Goal: Use online tool/utility: Utilize a website feature to perform a specific function

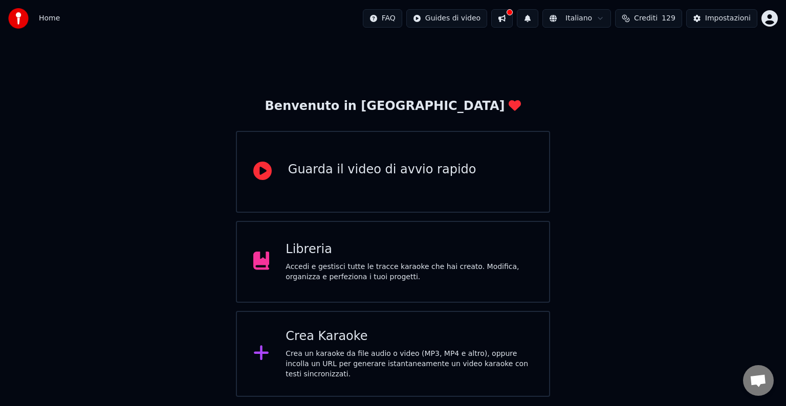
click at [497, 270] on div "Accedi e gestisci tutte le tracce karaoke che hai creato. Modifica, organizza e…" at bounding box center [409, 272] width 247 height 20
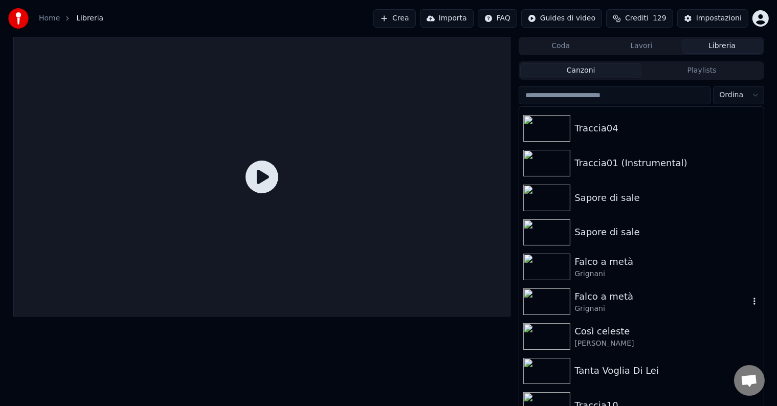
scroll to position [461, 0]
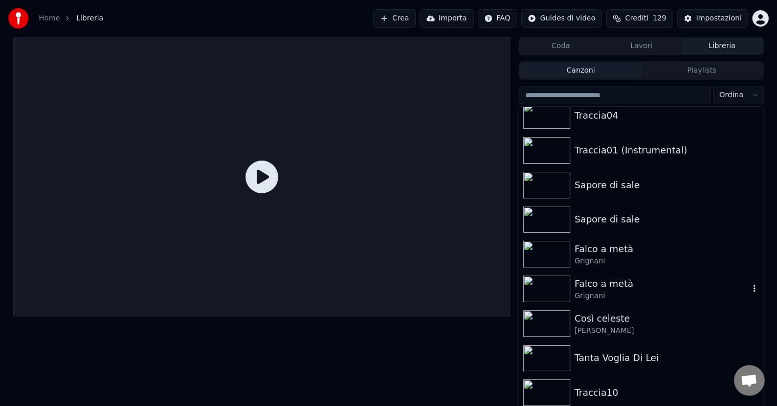
click at [570, 283] on img at bounding box center [547, 289] width 47 height 27
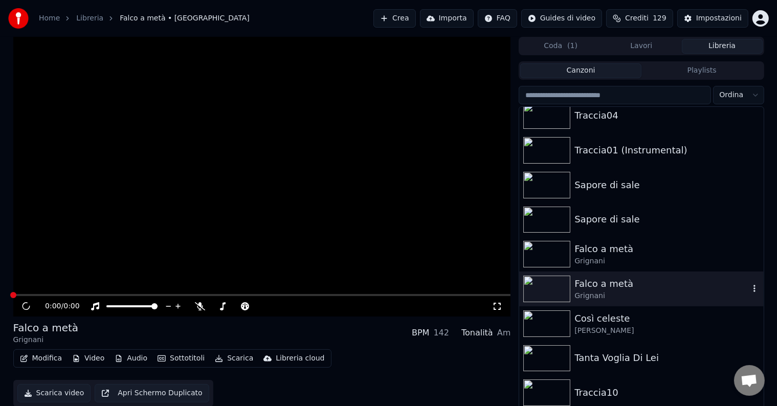
click at [570, 283] on img at bounding box center [547, 289] width 47 height 27
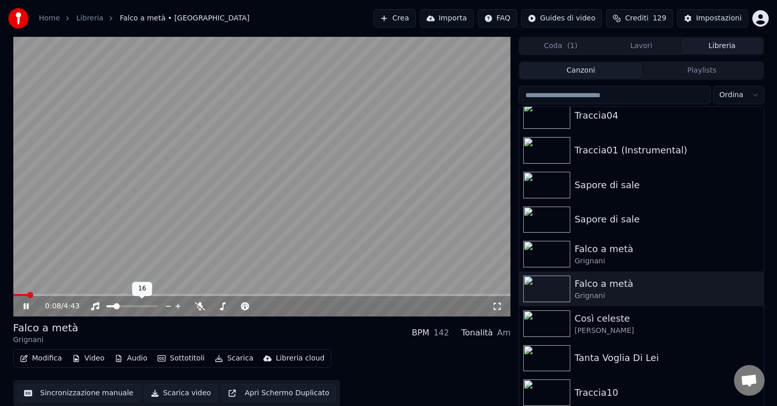
click at [115, 308] on span at bounding box center [117, 307] width 6 height 6
click at [63, 391] on button "Sincronizzazione manuale" at bounding box center [78, 393] width 123 height 18
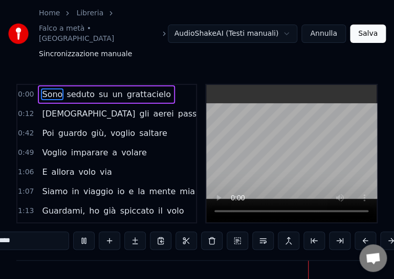
scroll to position [0, 6050]
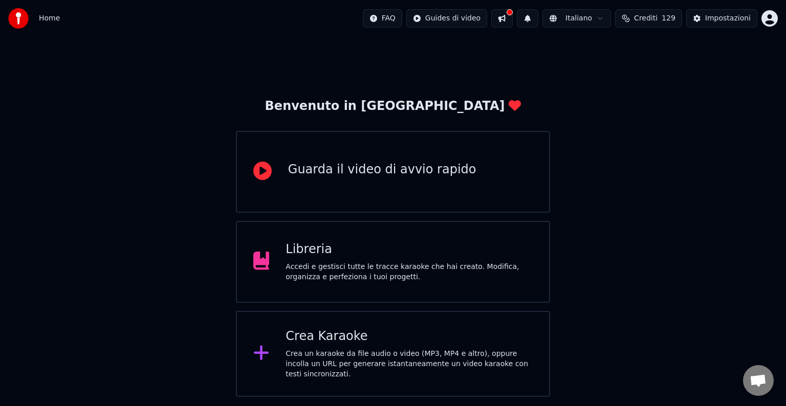
click at [462, 268] on div "Accedi e gestisci tutte le tracce karaoke che hai creato. Modifica, organizza e…" at bounding box center [409, 272] width 247 height 20
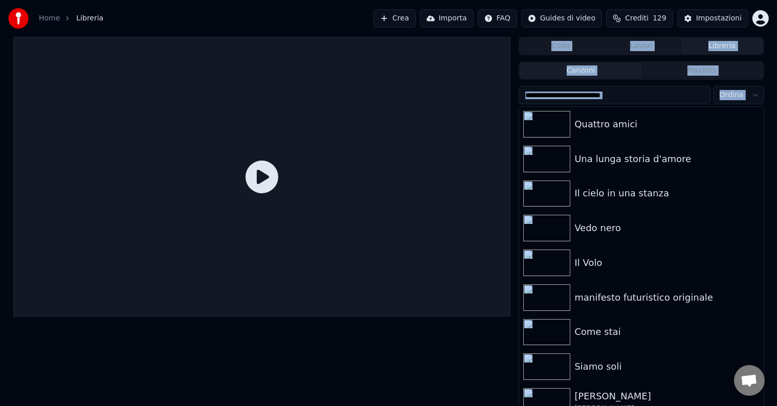
click at [462, 268] on div at bounding box center [262, 177] width 498 height 280
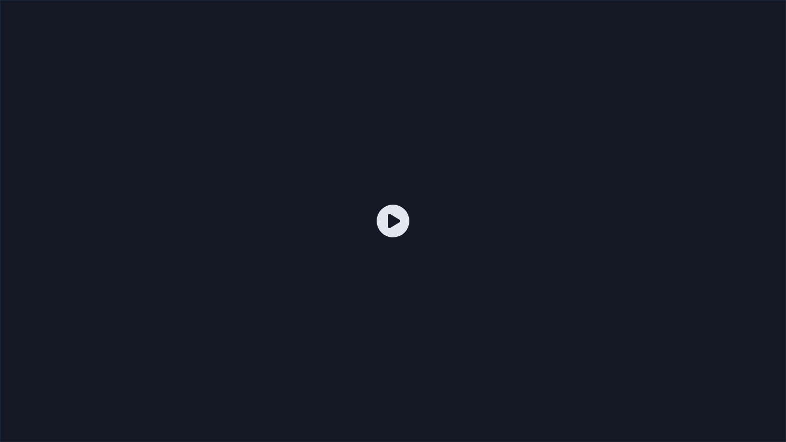
click at [771, 2] on div at bounding box center [393, 221] width 786 height 442
drag, startPoint x: 499, startPoint y: 201, endPoint x: 416, endPoint y: 211, distance: 83.5
click at [468, 207] on div at bounding box center [393, 221] width 786 height 442
click at [397, 220] on icon at bounding box center [393, 221] width 33 height 33
click at [393, 220] on icon at bounding box center [393, 221] width 33 height 33
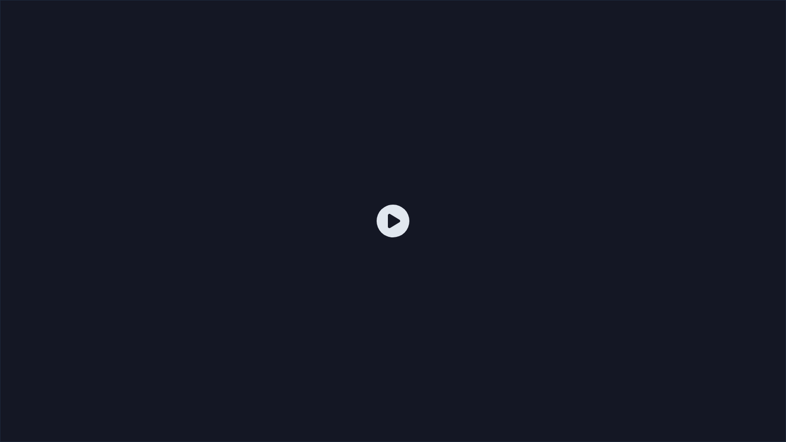
drag, startPoint x: 654, startPoint y: 434, endPoint x: 664, endPoint y: 439, distance: 11.0
click at [664, 406] on div at bounding box center [393, 221] width 786 height 442
click at [674, 406] on div at bounding box center [393, 221] width 786 height 442
drag, startPoint x: 493, startPoint y: 300, endPoint x: 604, endPoint y: 235, distance: 128.2
click at [713, 7] on div at bounding box center [393, 221] width 786 height 442
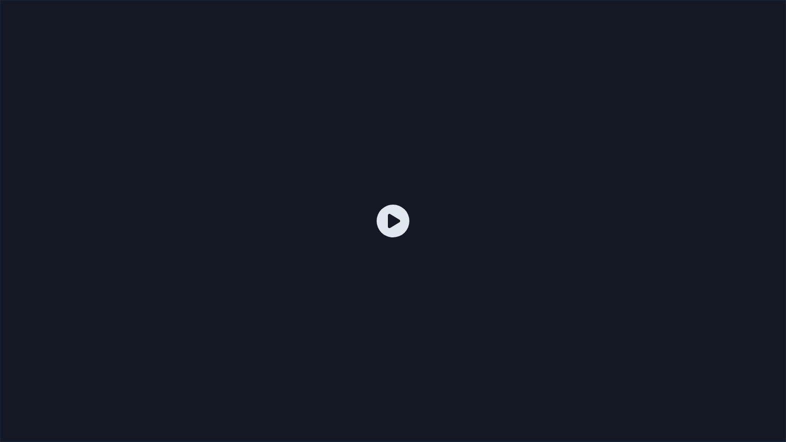
click at [721, 6] on div at bounding box center [393, 221] width 786 height 442
drag, startPoint x: 721, startPoint y: 0, endPoint x: 687, endPoint y: 1, distance: 33.3
click at [709, 0] on div at bounding box center [393, 221] width 786 height 442
drag, startPoint x: 504, startPoint y: 36, endPoint x: 393, endPoint y: 61, distance: 114.4
click at [393, 61] on div at bounding box center [393, 221] width 786 height 442
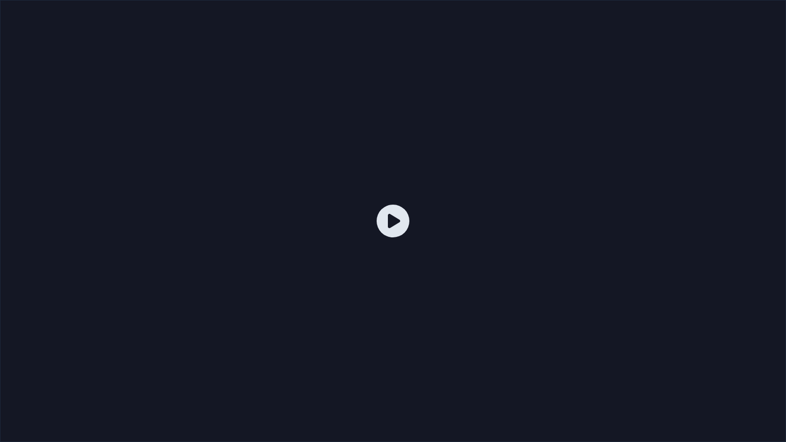
drag, startPoint x: 393, startPoint y: 61, endPoint x: 319, endPoint y: 124, distance: 96.5
click at [320, 121] on div at bounding box center [393, 221] width 786 height 442
drag, startPoint x: 455, startPoint y: 170, endPoint x: 78, endPoint y: 407, distance: 445.5
click at [78, 406] on div at bounding box center [393, 221] width 786 height 442
drag, startPoint x: 93, startPoint y: 395, endPoint x: 113, endPoint y: 412, distance: 25.8
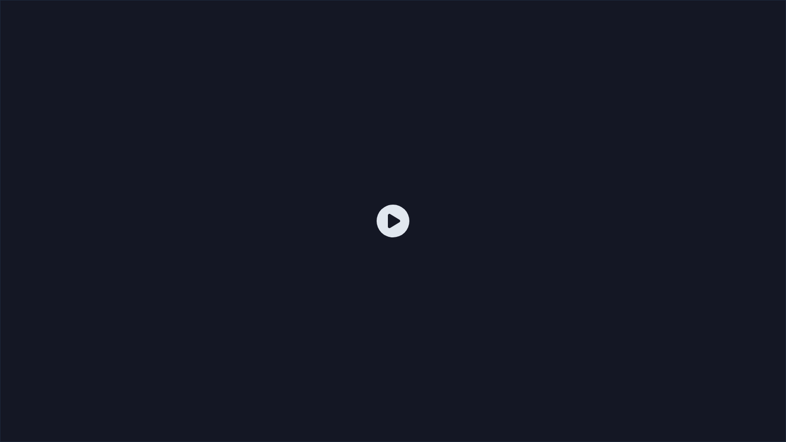
click at [105, 406] on div at bounding box center [393, 221] width 786 height 442
click at [149, 406] on div at bounding box center [393, 221] width 786 height 442
click at [775, 2] on div at bounding box center [393, 221] width 786 height 442
click at [774, 0] on div at bounding box center [393, 221] width 786 height 442
click at [755, 9] on div at bounding box center [393, 221] width 786 height 442
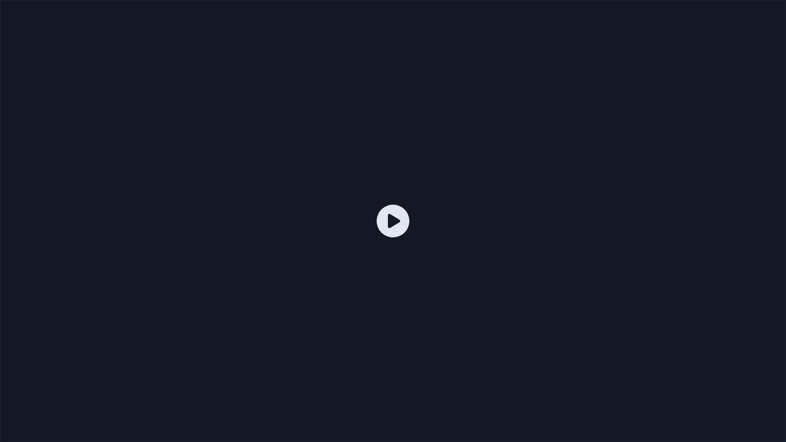
click at [755, 10] on div at bounding box center [393, 221] width 786 height 442
drag, startPoint x: 600, startPoint y: 38, endPoint x: 555, endPoint y: 41, distance: 44.6
click at [553, 39] on div at bounding box center [393, 221] width 786 height 442
drag, startPoint x: 557, startPoint y: 46, endPoint x: 627, endPoint y: 0, distance: 83.9
click at [612, 0] on div at bounding box center [393, 221] width 786 height 442
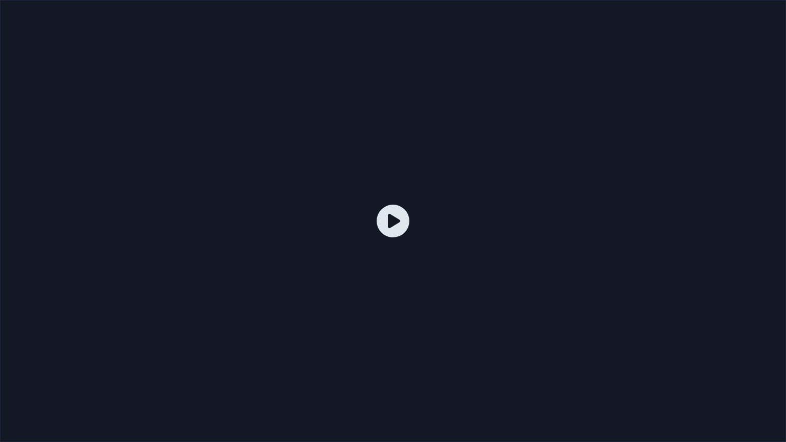
drag, startPoint x: 669, startPoint y: 0, endPoint x: 732, endPoint y: 3, distance: 63.0
click at [706, 2] on div at bounding box center [393, 221] width 786 height 442
drag, startPoint x: 758, startPoint y: 0, endPoint x: 786, endPoint y: 0, distance: 27.6
click at [763, 0] on div at bounding box center [393, 221] width 786 height 442
click at [786, 2] on div at bounding box center [393, 221] width 786 height 442
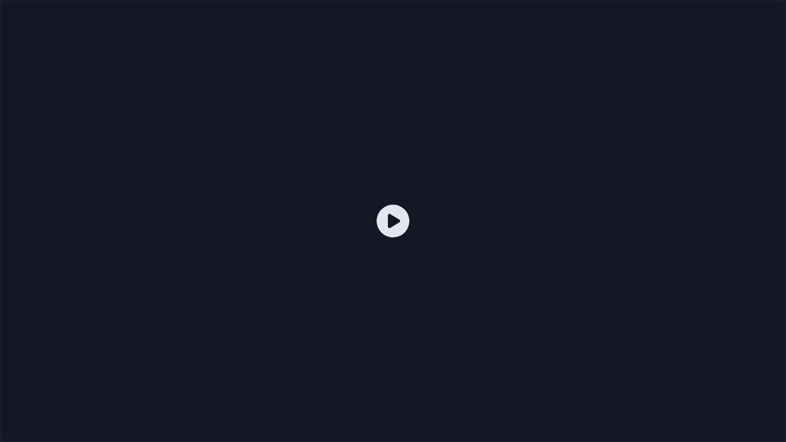
drag, startPoint x: 786, startPoint y: 2, endPoint x: 778, endPoint y: 6, distance: 9.0
click at [778, 6] on div at bounding box center [393, 221] width 786 height 442
click at [776, 10] on div at bounding box center [393, 221] width 786 height 442
drag, startPoint x: 660, startPoint y: 428, endPoint x: 559, endPoint y: 346, distance: 129.9
click at [394, 222] on icon at bounding box center [393, 221] width 33 height 33
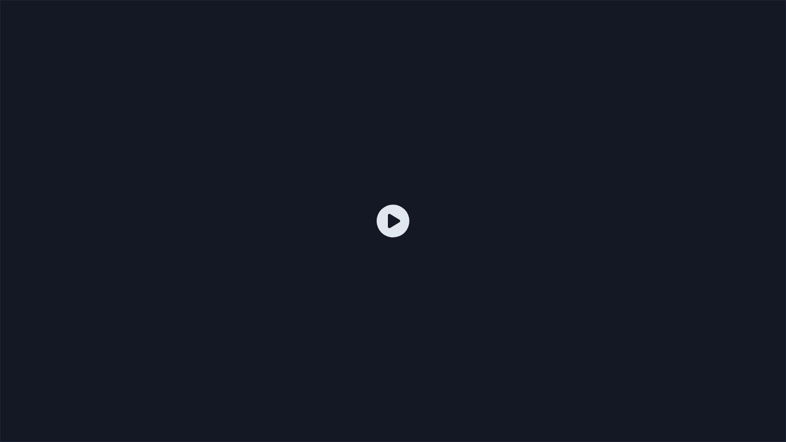
click at [394, 223] on icon at bounding box center [393, 221] width 33 height 33
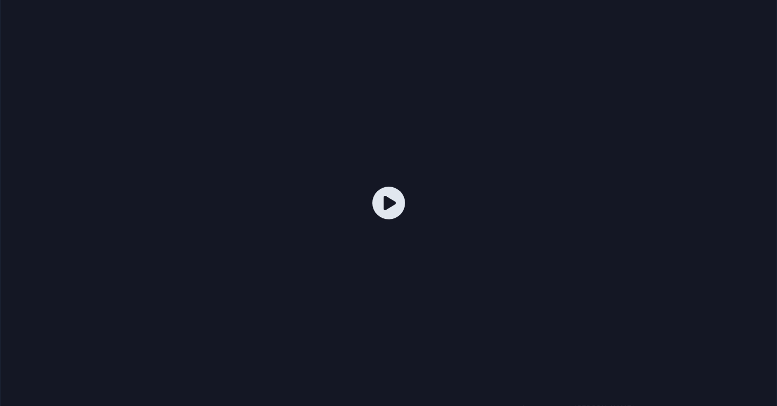
click at [394, 211] on div at bounding box center [388, 203] width 777 height 437
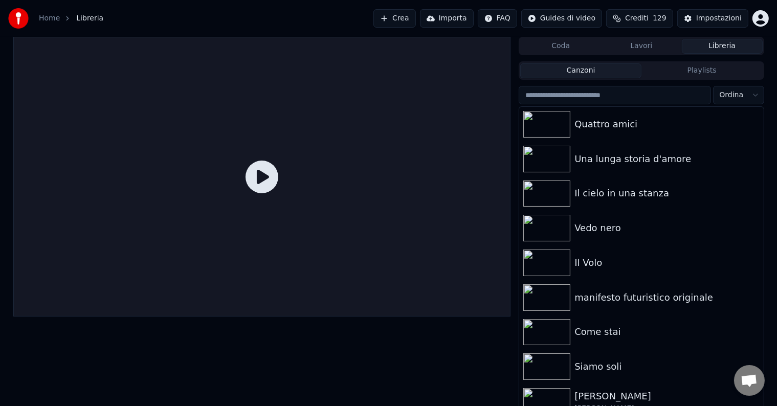
click at [394, 211] on div at bounding box center [262, 177] width 498 height 280
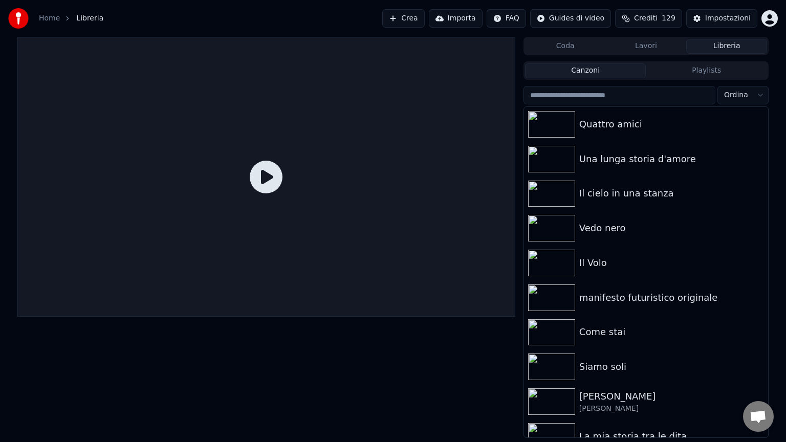
click at [283, 193] on icon at bounding box center [266, 177] width 33 height 33
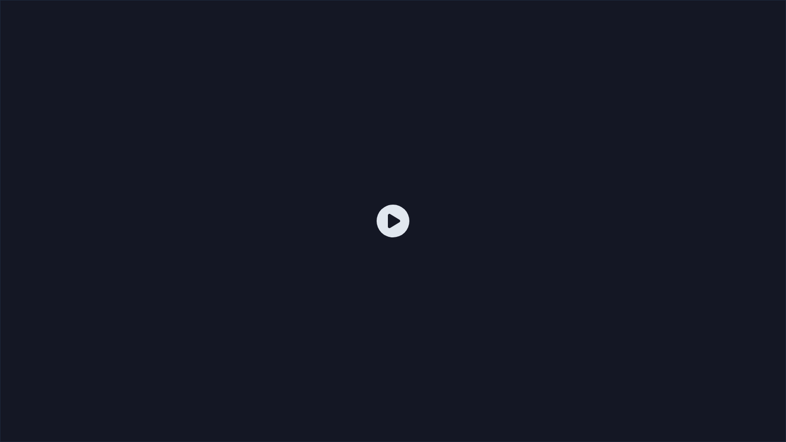
click at [394, 223] on icon at bounding box center [393, 221] width 33 height 33
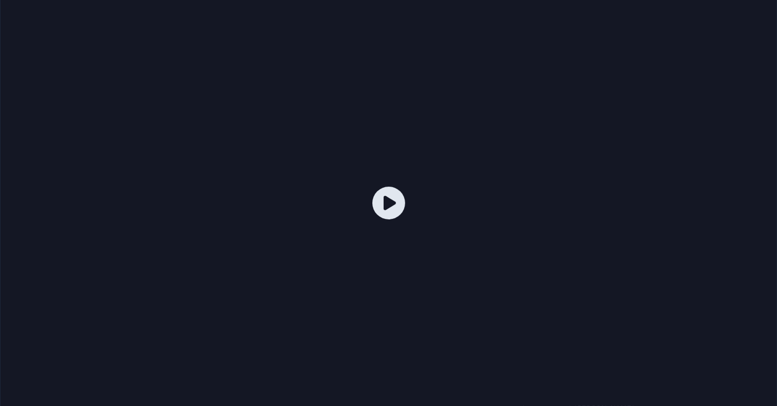
click at [394, 211] on div at bounding box center [388, 203] width 777 height 437
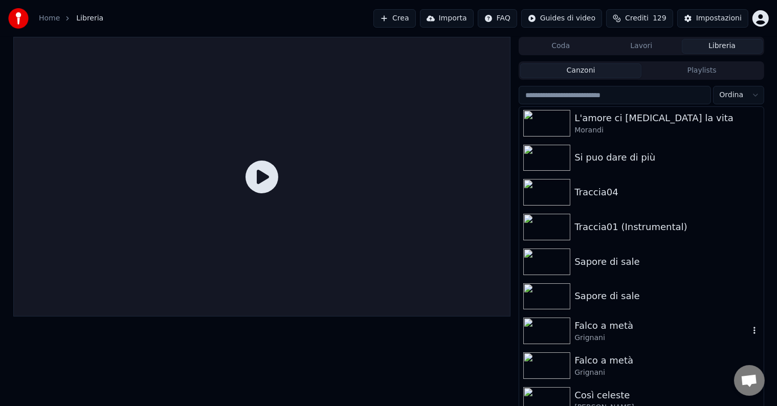
scroll to position [397, 0]
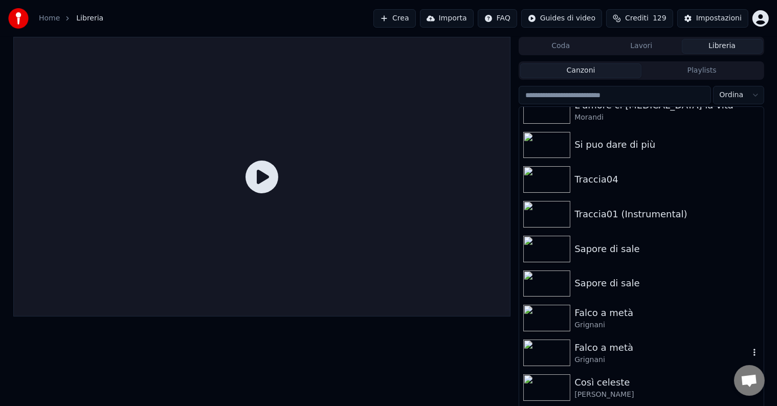
click at [619, 356] on div "Grignani" at bounding box center [662, 360] width 175 height 10
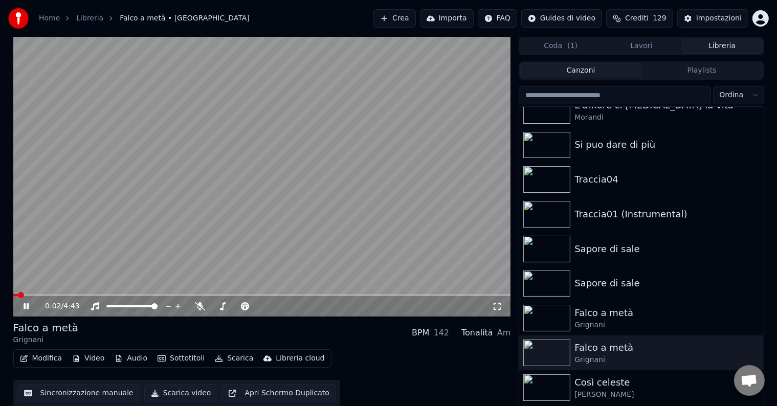
click at [48, 356] on button "Modifica" at bounding box center [41, 359] width 51 height 14
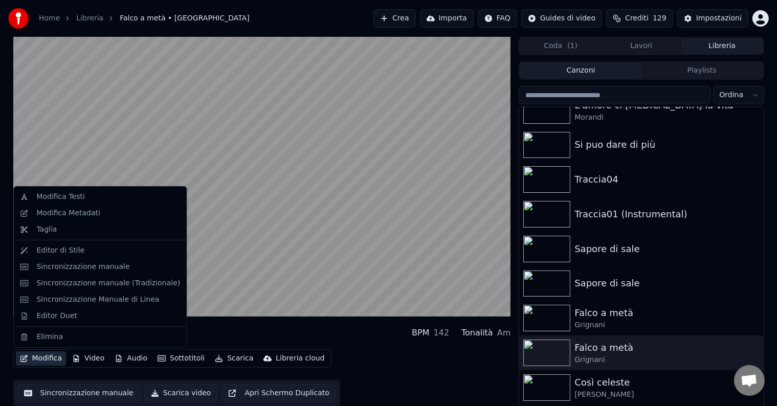
click at [59, 394] on button "Sincronizzazione manuale" at bounding box center [78, 393] width 123 height 18
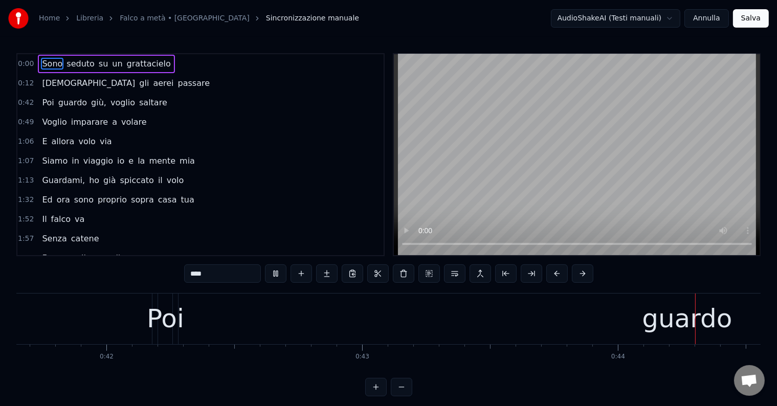
scroll to position [0, 11319]
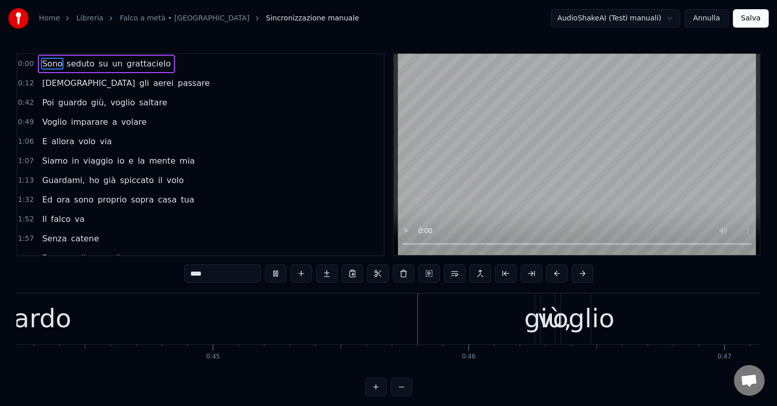
click at [716, 20] on button "Annulla" at bounding box center [707, 18] width 45 height 18
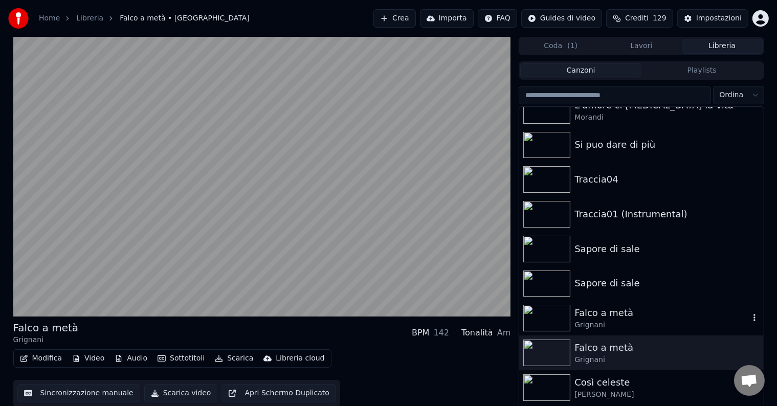
scroll to position [409, 0]
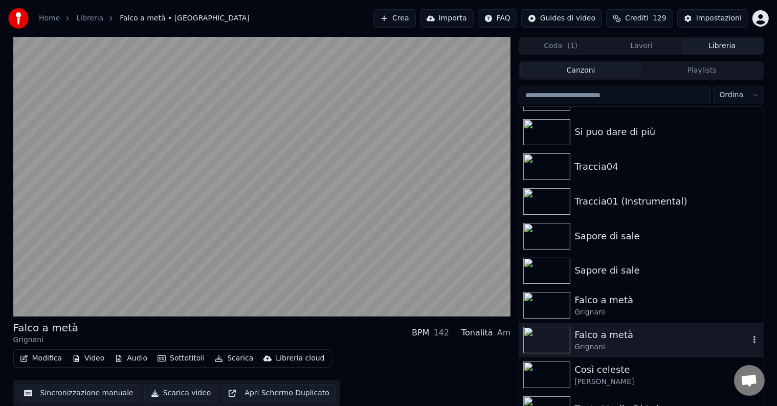
click at [604, 340] on div "Falco a metà" at bounding box center [662, 335] width 175 height 14
click at [566, 301] on img at bounding box center [547, 305] width 47 height 27
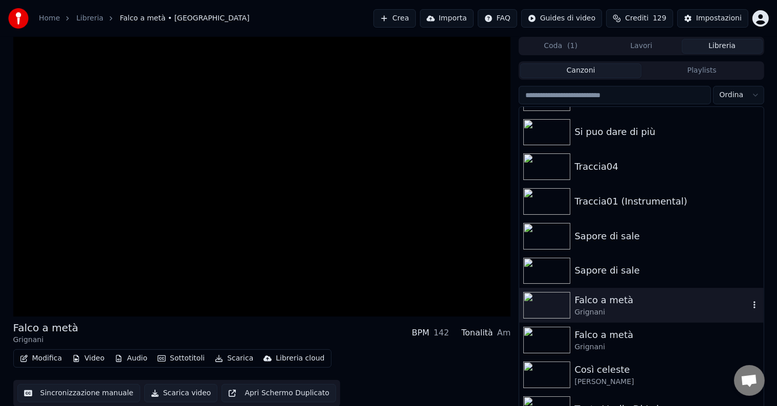
click at [566, 301] on img at bounding box center [547, 305] width 47 height 27
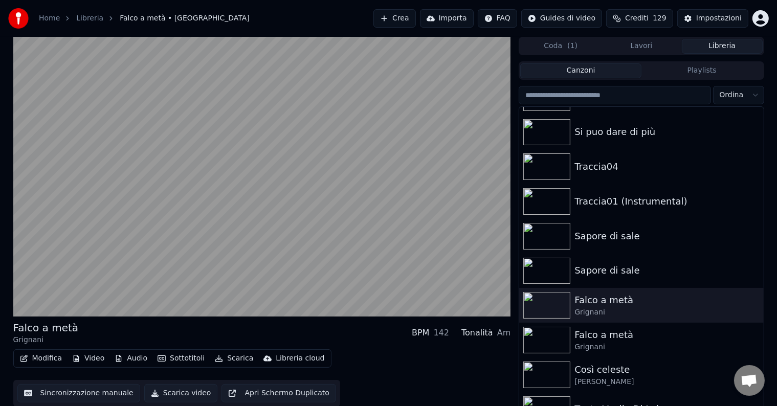
click at [53, 391] on button "Sincronizzazione manuale" at bounding box center [78, 393] width 123 height 18
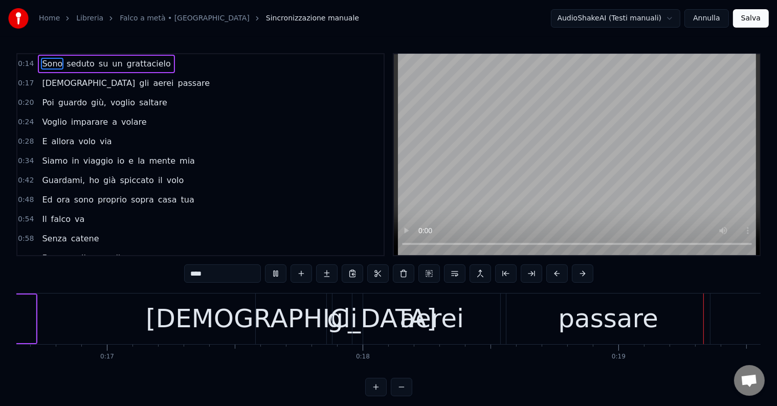
scroll to position [0, 4938]
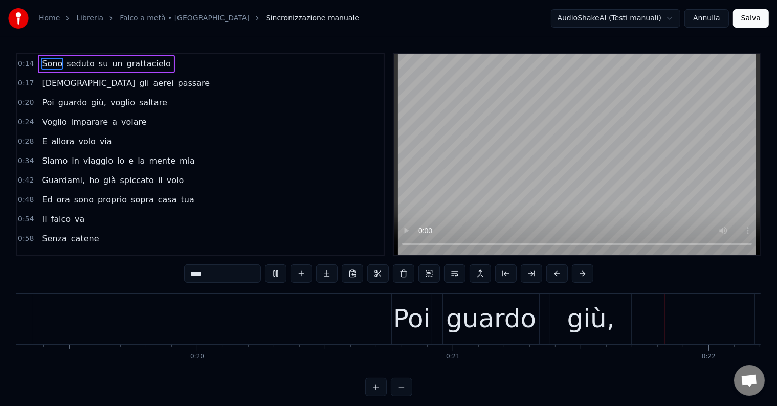
click at [719, 16] on button "Annulla" at bounding box center [707, 18] width 45 height 18
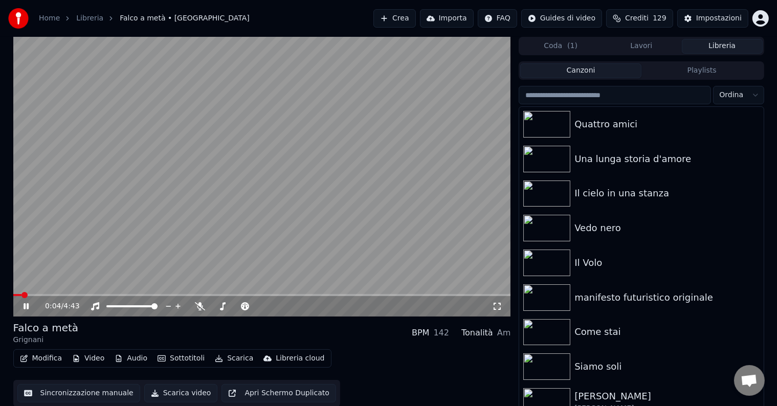
click at [101, 396] on button "Sincronizzazione manuale" at bounding box center [78, 393] width 123 height 18
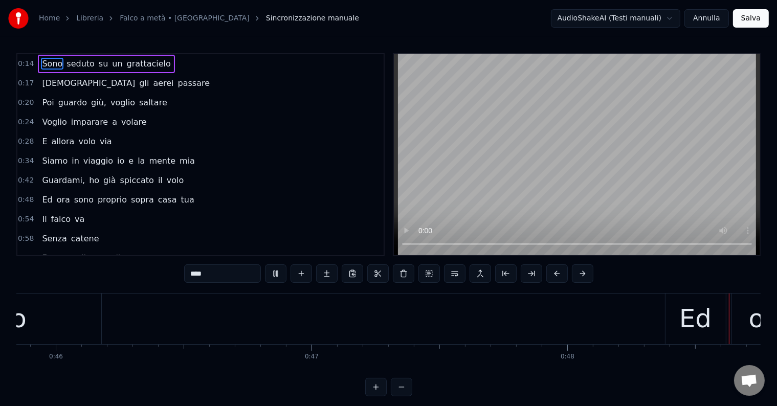
scroll to position [0, 12413]
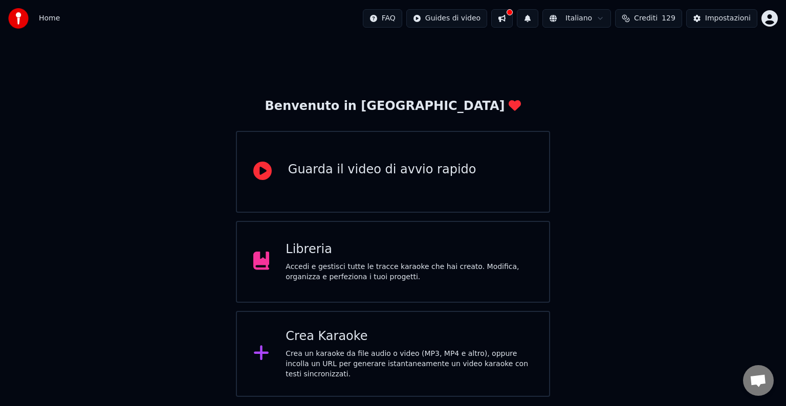
click at [378, 253] on div "Libreria" at bounding box center [409, 250] width 247 height 16
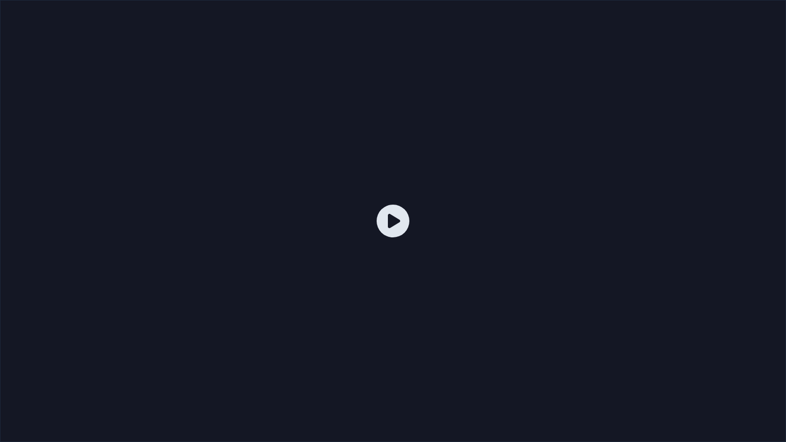
drag, startPoint x: 709, startPoint y: 185, endPoint x: 445, endPoint y: 188, distance: 264.6
click at [549, 258] on div at bounding box center [393, 221] width 786 height 442
click at [398, 219] on icon at bounding box center [393, 221] width 33 height 33
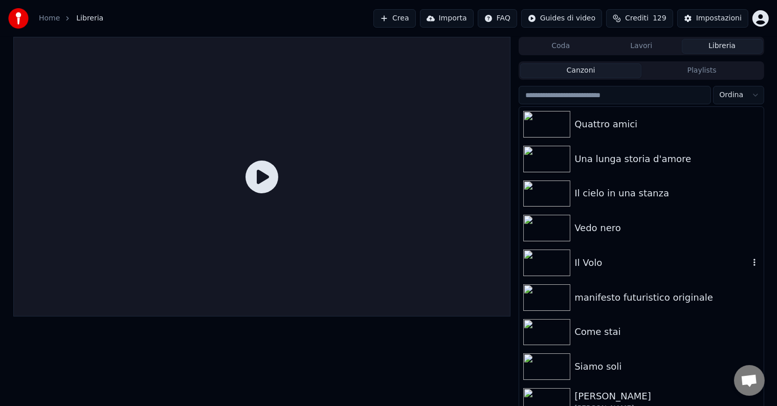
click at [569, 259] on img at bounding box center [547, 263] width 47 height 27
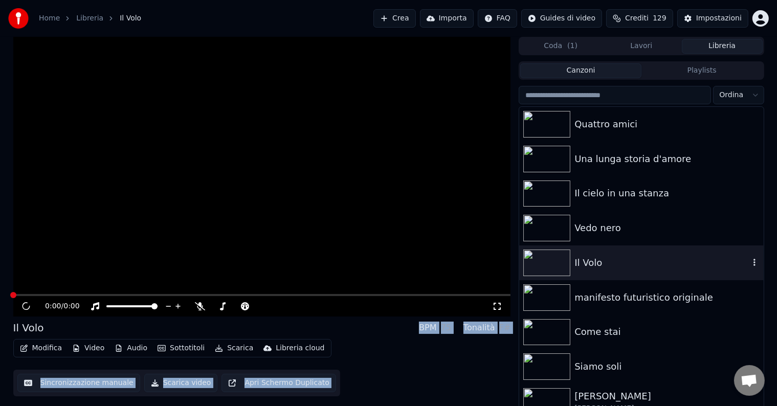
click at [569, 259] on img at bounding box center [547, 263] width 47 height 27
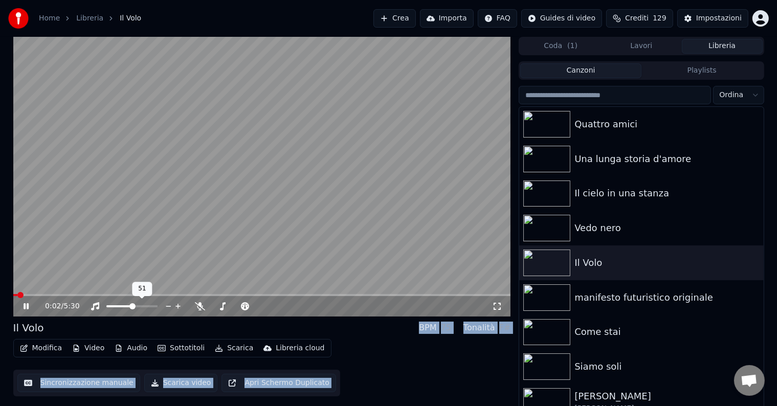
click at [133, 310] on span at bounding box center [132, 307] width 6 height 6
click at [63, 386] on button "Sincronizzazione manuale" at bounding box center [78, 383] width 123 height 18
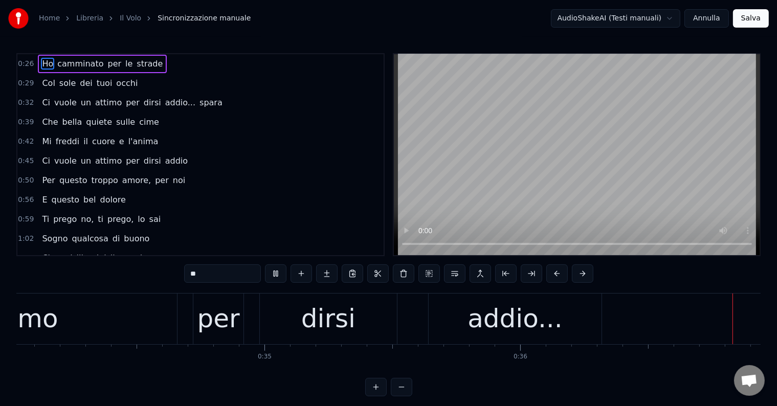
scroll to position [0, 9387]
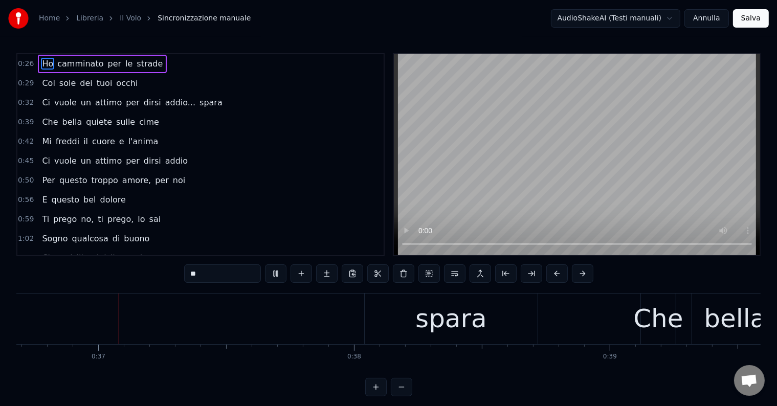
click at [711, 21] on button "Annulla" at bounding box center [707, 18] width 45 height 18
